Goal: Task Accomplishment & Management: Use online tool/utility

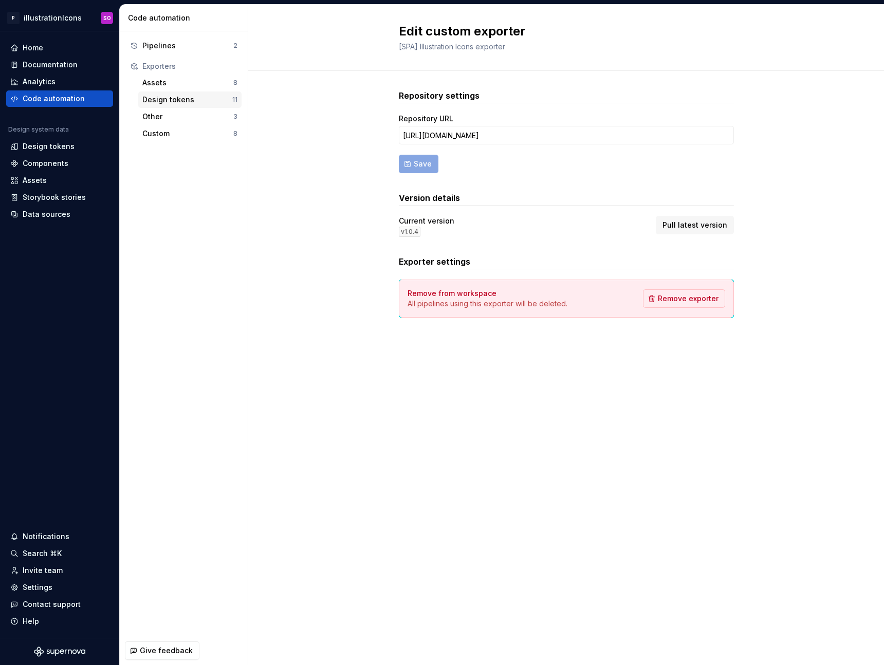
click at [184, 98] on div "Design tokens" at bounding box center [187, 100] width 90 height 10
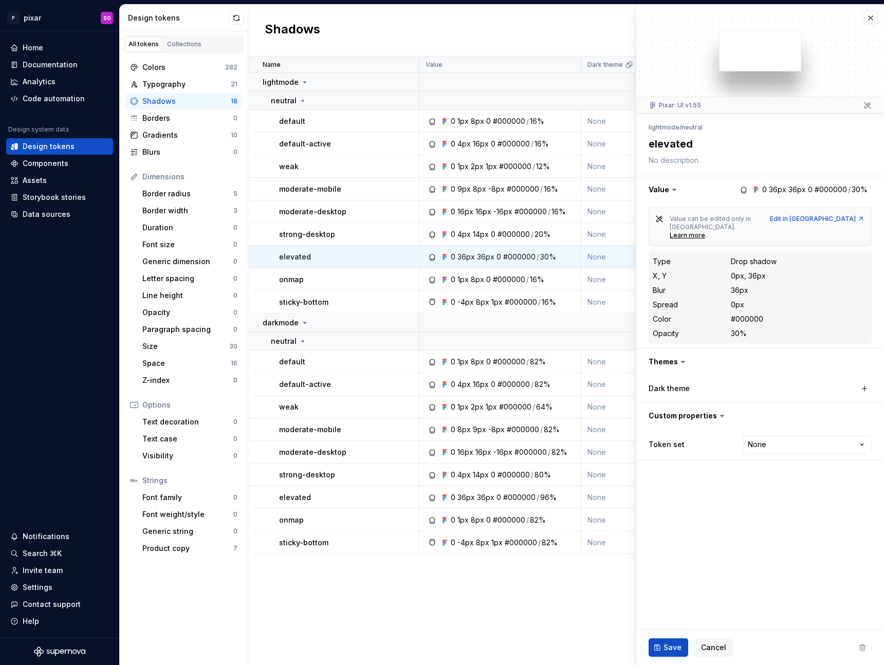
click at [863, 25] on div at bounding box center [760, 51] width 248 height 92
click at [871, 19] on button "button" at bounding box center [870, 18] width 14 height 14
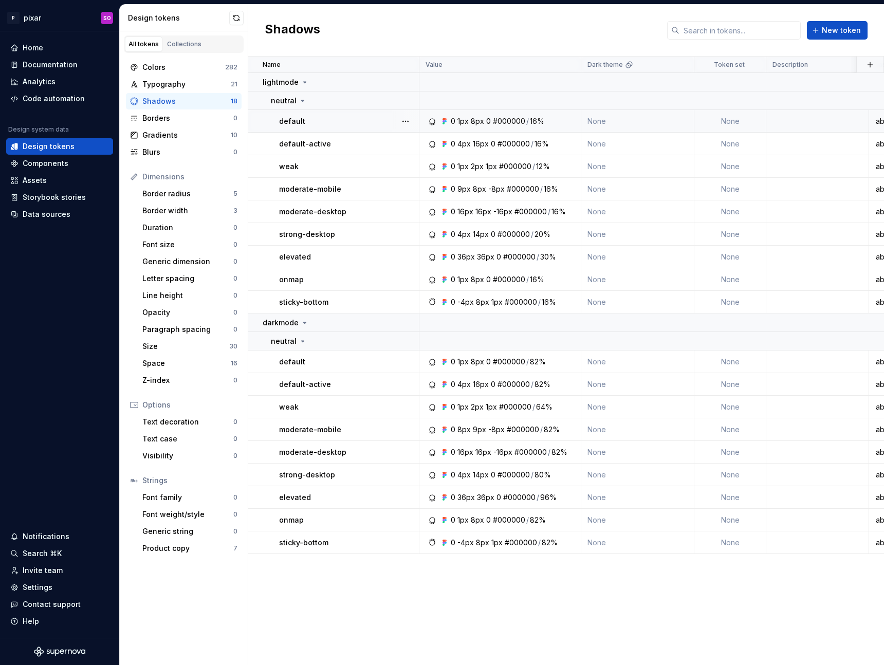
click at [536, 122] on div "16%" at bounding box center [537, 121] width 14 height 10
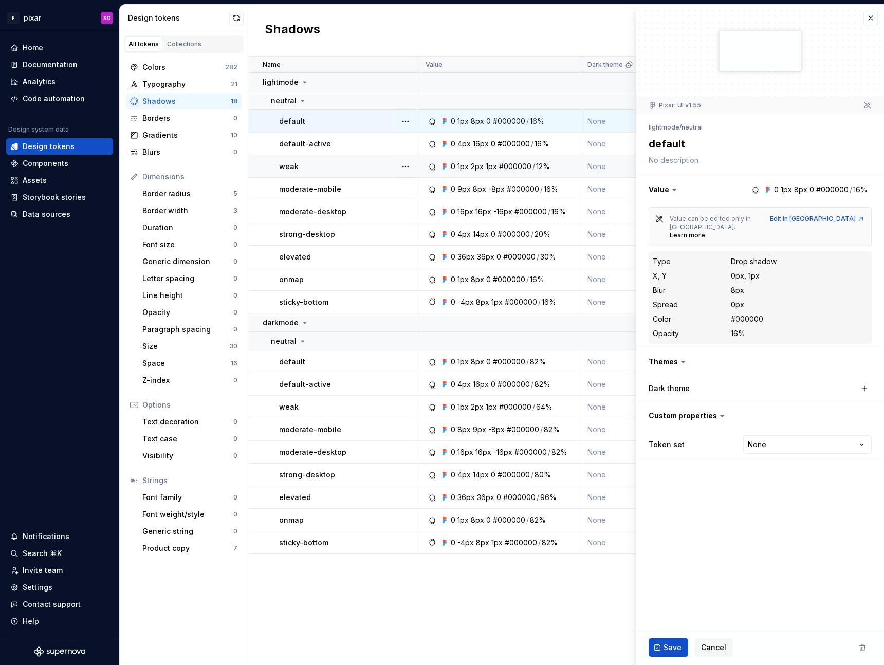
click at [509, 168] on div "#000000" at bounding box center [515, 166] width 32 height 10
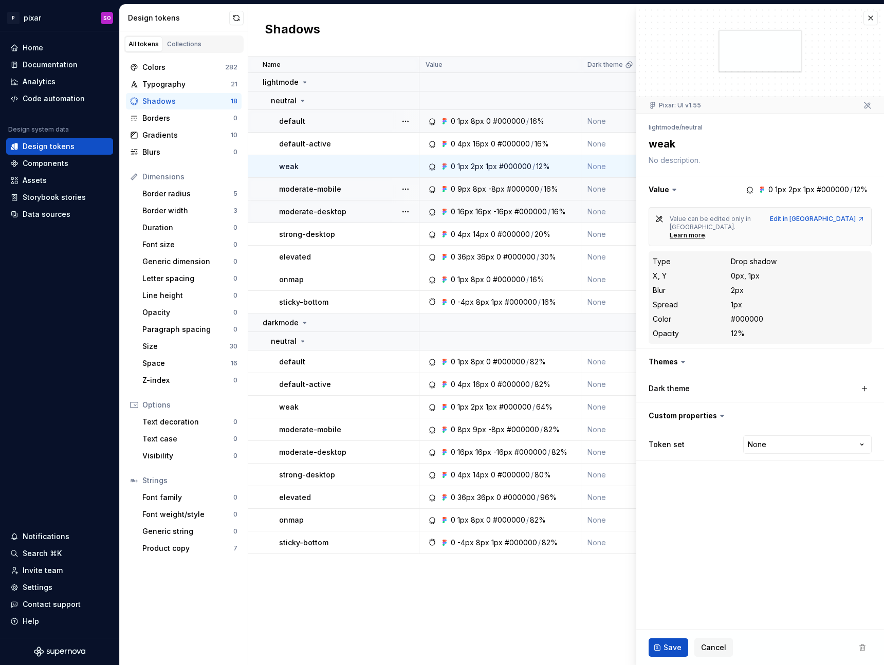
click at [508, 214] on div "-16px" at bounding box center [502, 212] width 19 height 10
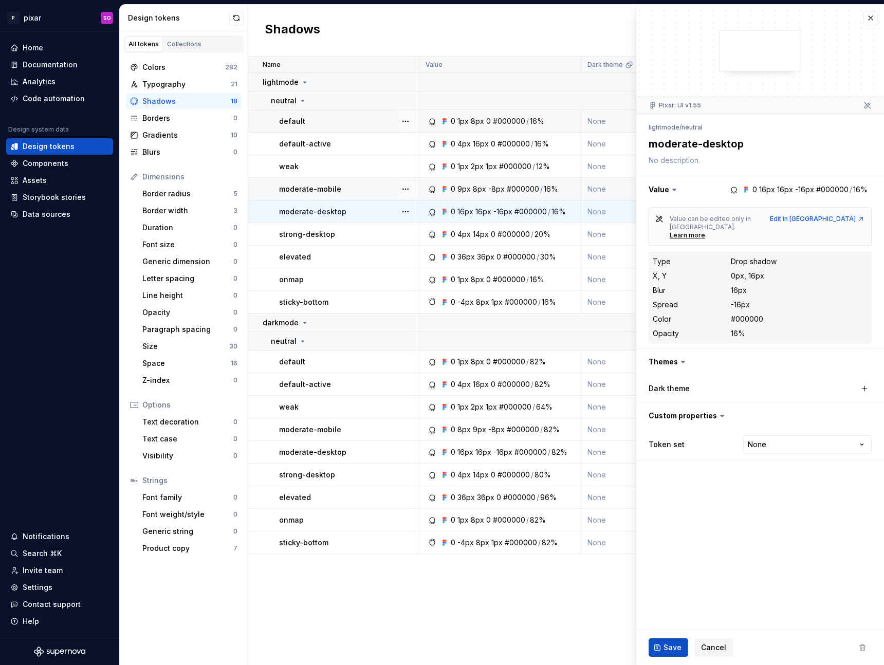
type textarea "*"
